Goal: Check status: Check status

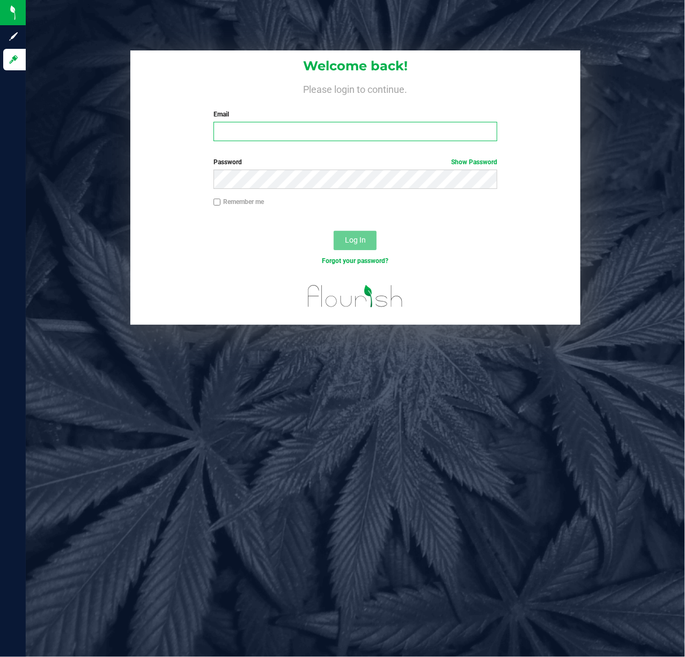
click at [299, 131] on input "Email" at bounding box center [356, 131] width 284 height 19
type input "[EMAIL_ADDRESS][DOMAIN_NAME]"
click at [371, 239] on button "Log In" at bounding box center [355, 240] width 43 height 19
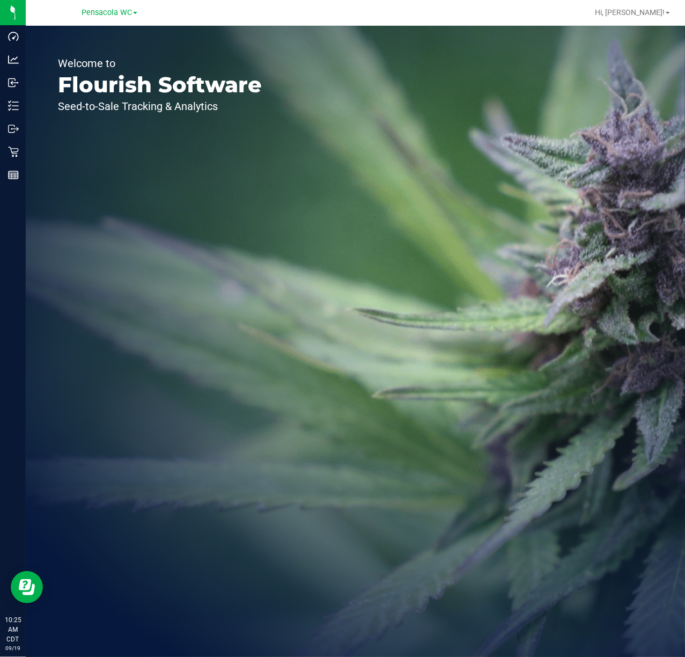
click at [17, 152] on icon at bounding box center [13, 151] width 11 height 11
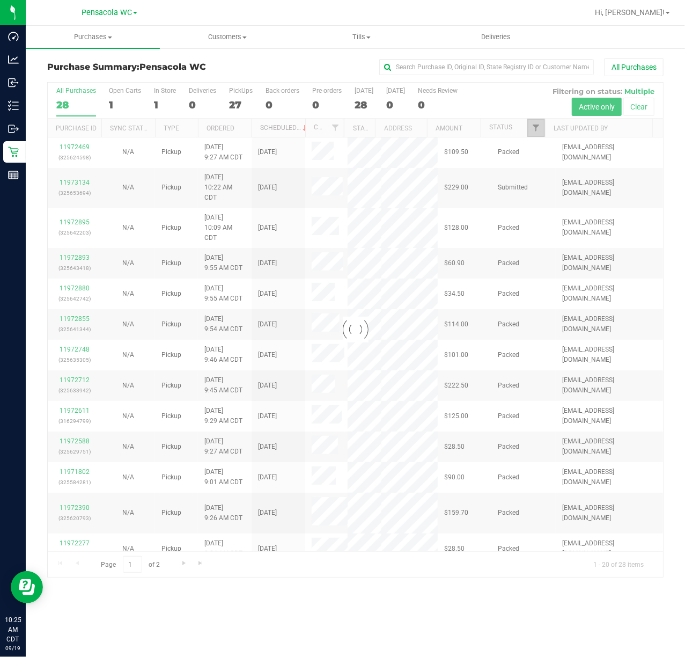
click at [535, 129] on span "Filter" at bounding box center [536, 127] width 9 height 9
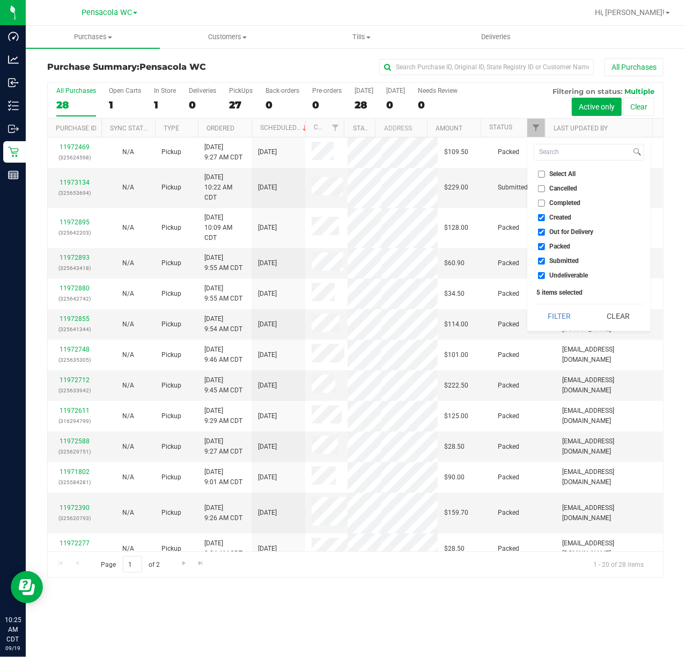
click at [556, 174] on span "Select All" at bounding box center [563, 174] width 26 height 6
click at [545, 174] on input "Select All" at bounding box center [541, 174] width 7 height 7
checkbox input "true"
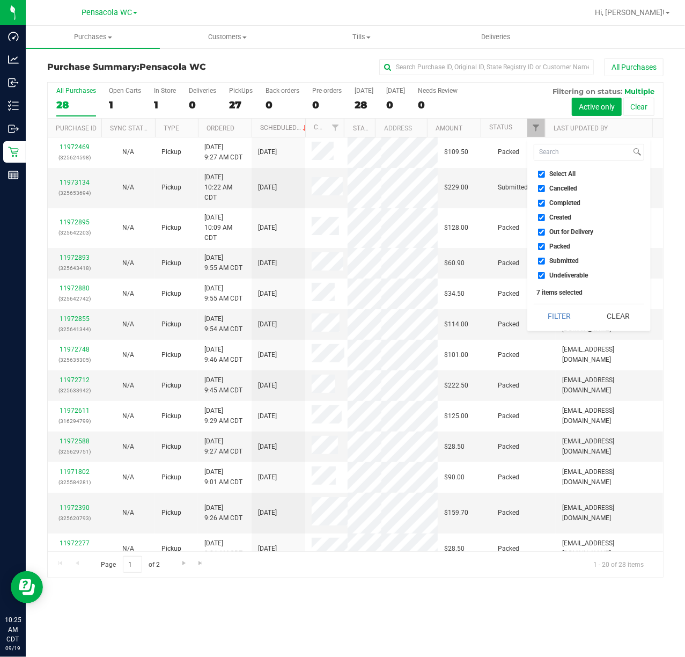
click at [565, 171] on span "Select All" at bounding box center [563, 174] width 26 height 6
click at [545, 171] on input "Select All" at bounding box center [541, 174] width 7 height 7
checkbox input "false"
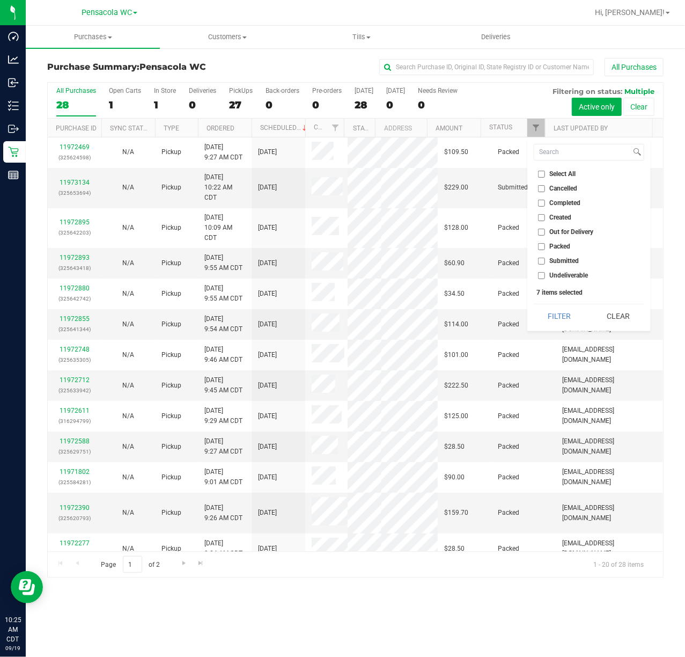
checkbox input "false"
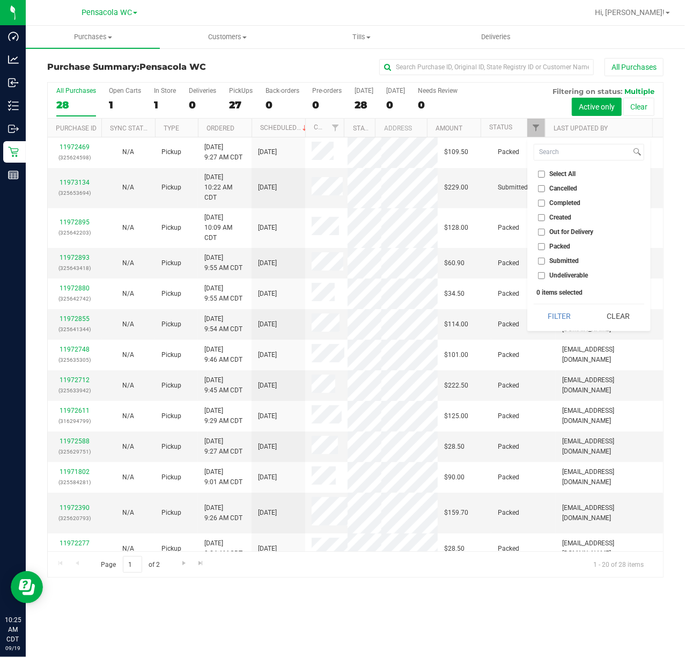
click at [567, 259] on span "Submitted" at bounding box center [565, 261] width 30 height 6
click at [545, 259] on input "Submitted" at bounding box center [541, 261] width 7 height 7
checkbox input "true"
click at [554, 322] on button "Filter" at bounding box center [560, 316] width 52 height 24
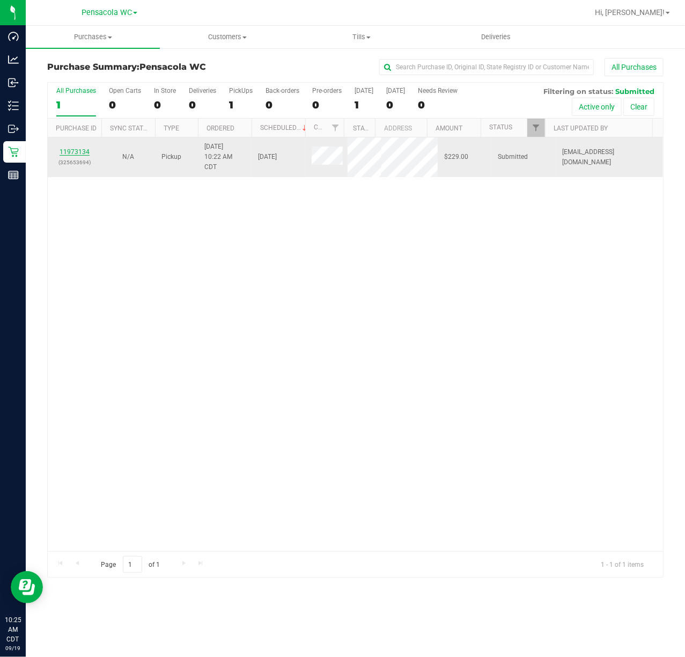
click at [80, 152] on link "11973134" at bounding box center [75, 152] width 30 height 8
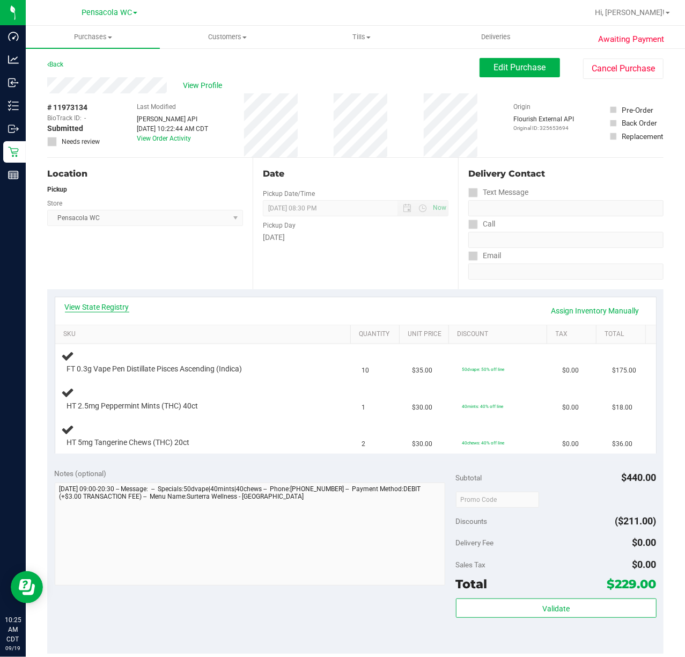
click at [112, 301] on link "View State Registry" at bounding box center [97, 306] width 64 height 11
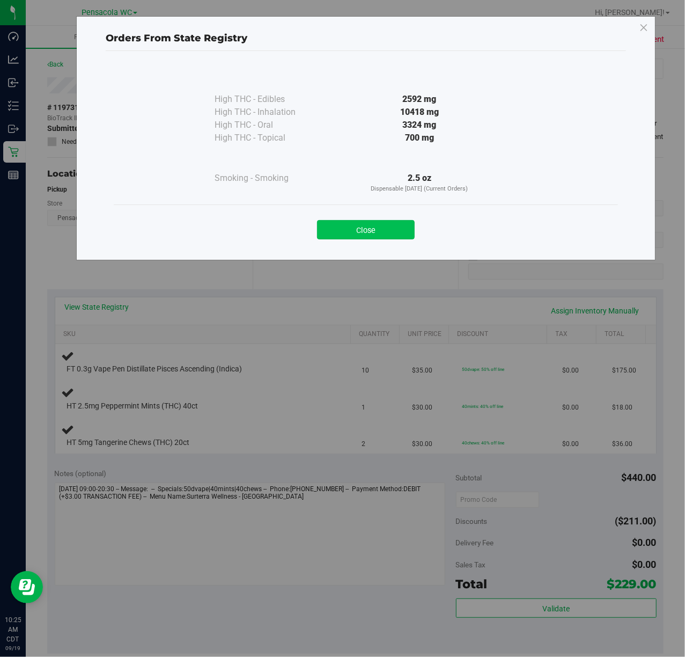
click at [403, 233] on button "Close" at bounding box center [366, 229] width 98 height 19
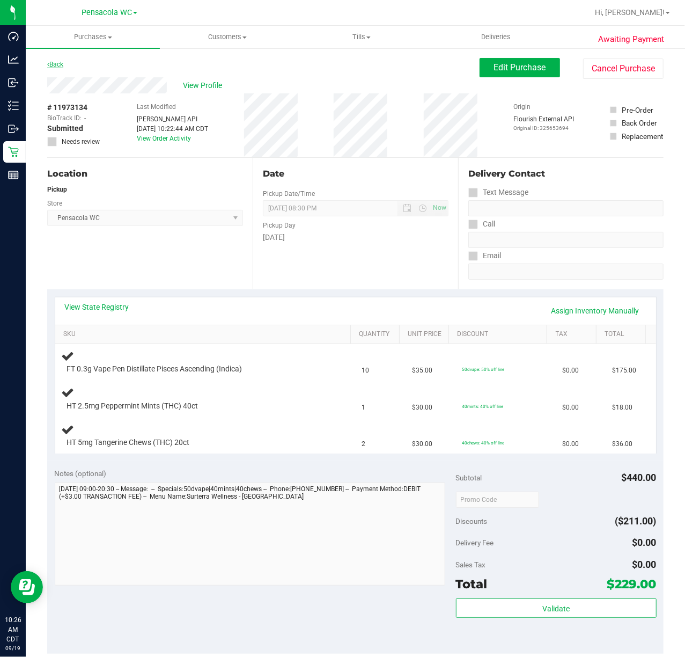
click at [59, 65] on link "Back" at bounding box center [55, 65] width 16 height 8
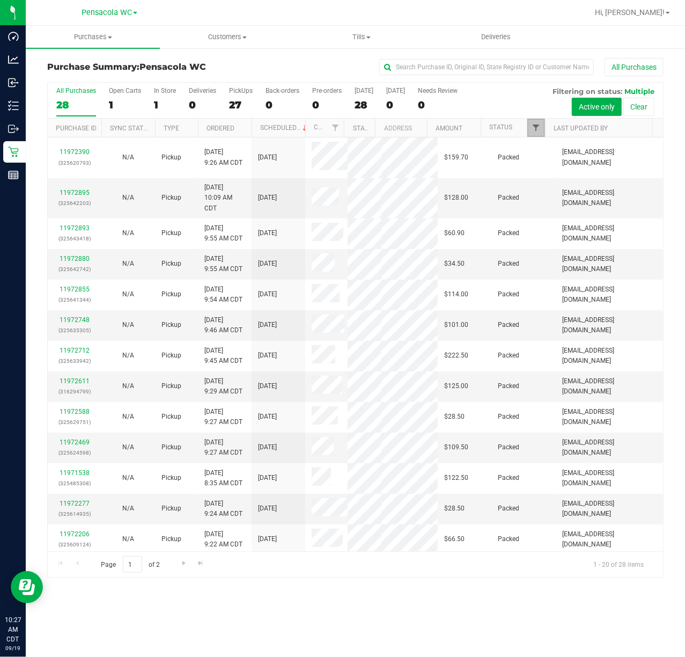
click at [535, 129] on span "Filter" at bounding box center [536, 127] width 9 height 9
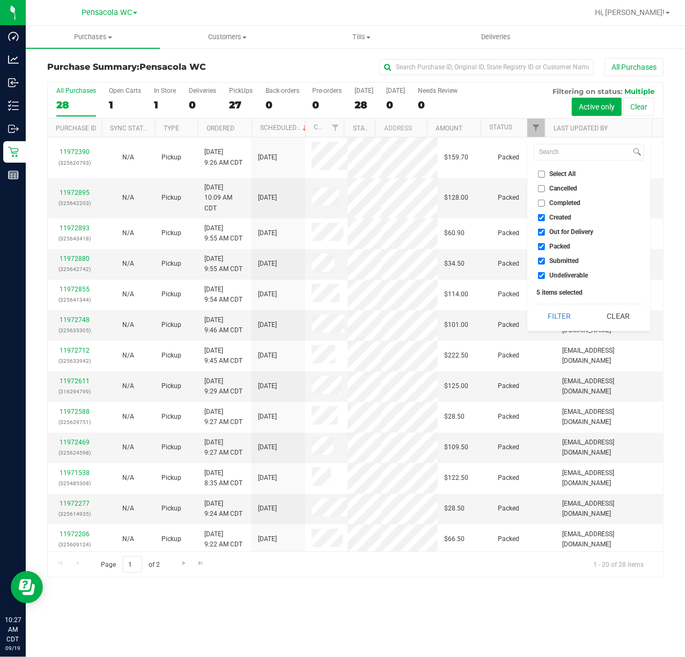
click at [565, 177] on span "Select All" at bounding box center [563, 174] width 26 height 6
click at [545, 177] on input "Select All" at bounding box center [541, 174] width 7 height 7
checkbox input "true"
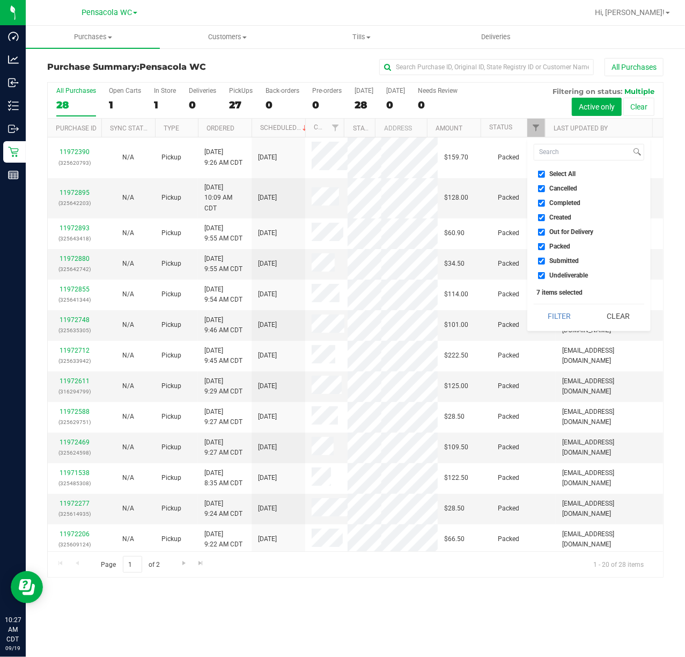
click at [568, 174] on span "Select All" at bounding box center [563, 174] width 26 height 6
click at [545, 174] on input "Select All" at bounding box center [541, 174] width 7 height 7
checkbox input "false"
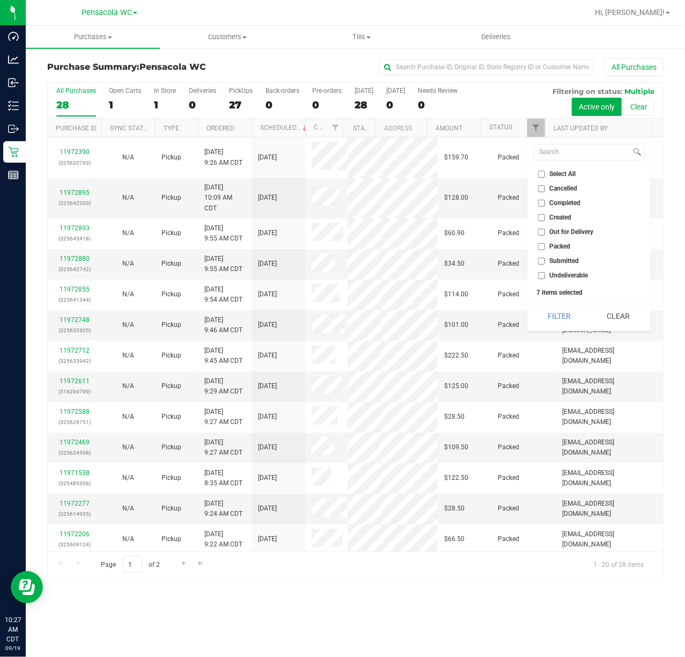
checkbox input "false"
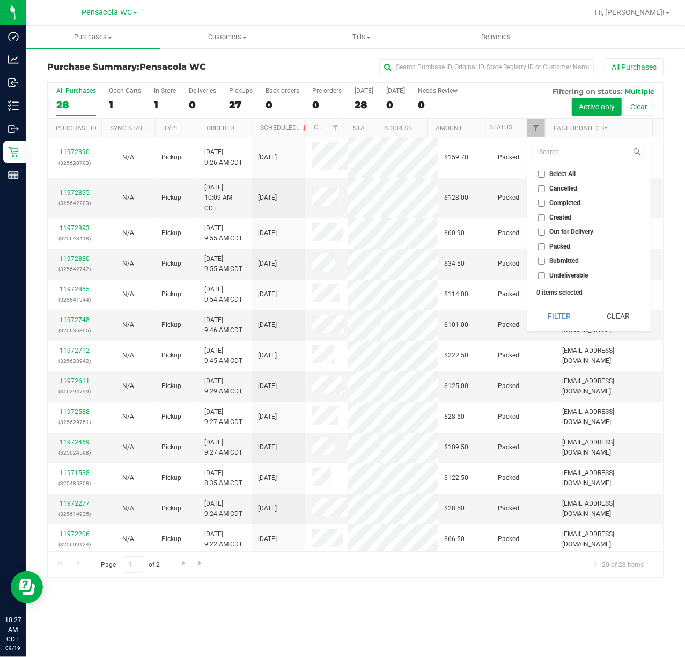
click at [568, 261] on span "Submitted" at bounding box center [565, 261] width 30 height 6
click at [545, 261] on input "Submitted" at bounding box center [541, 261] width 7 height 7
checkbox input "true"
click at [563, 325] on button "Filter" at bounding box center [560, 316] width 52 height 24
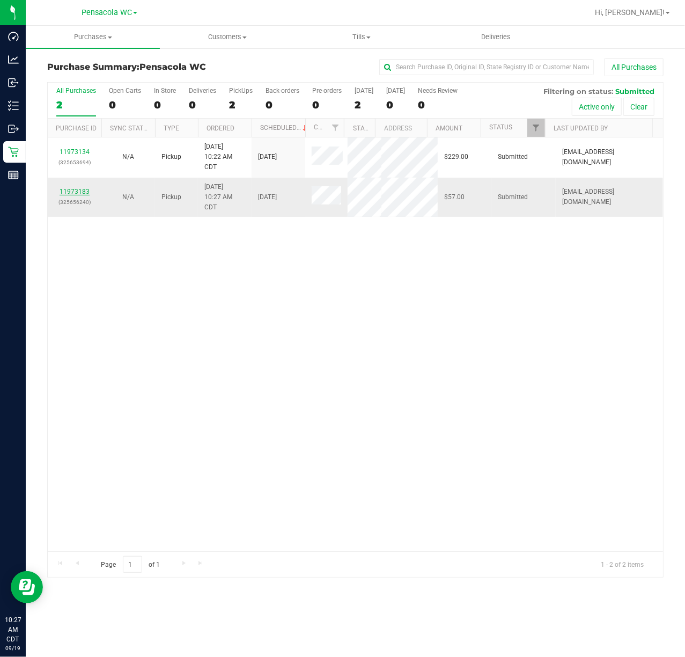
click at [83, 194] on link "11973183" at bounding box center [75, 192] width 30 height 8
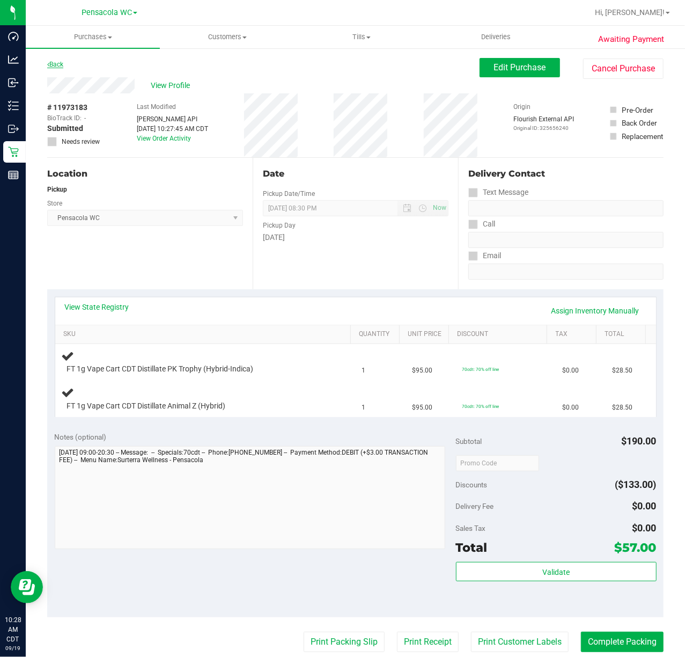
click at [58, 65] on link "Back" at bounding box center [55, 65] width 16 height 8
